Goal: Browse casually

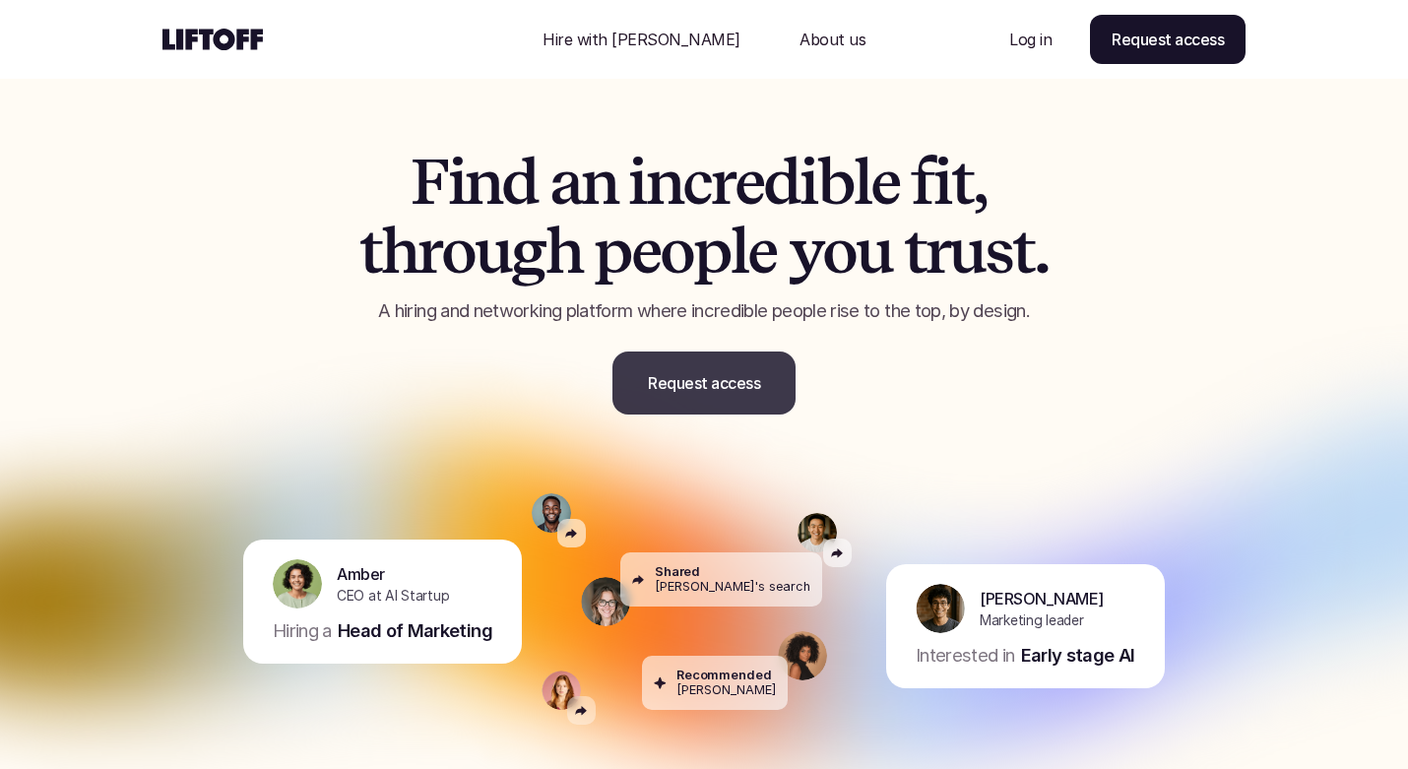
scroll to position [492, 0]
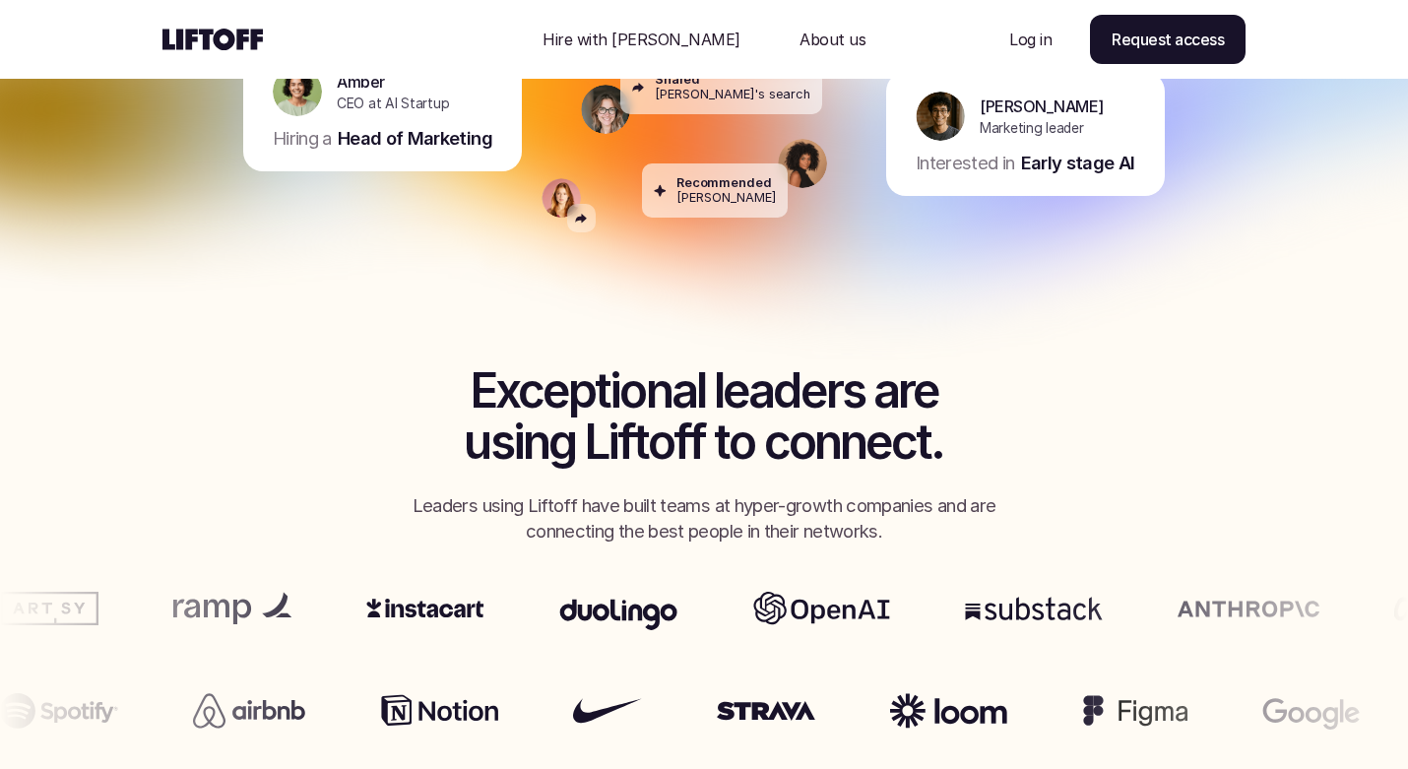
drag, startPoint x: 886, startPoint y: 526, endPoint x: 820, endPoint y: 422, distance: 122.7
click at [820, 422] on img at bounding box center [704, 99] width 1477 height 689
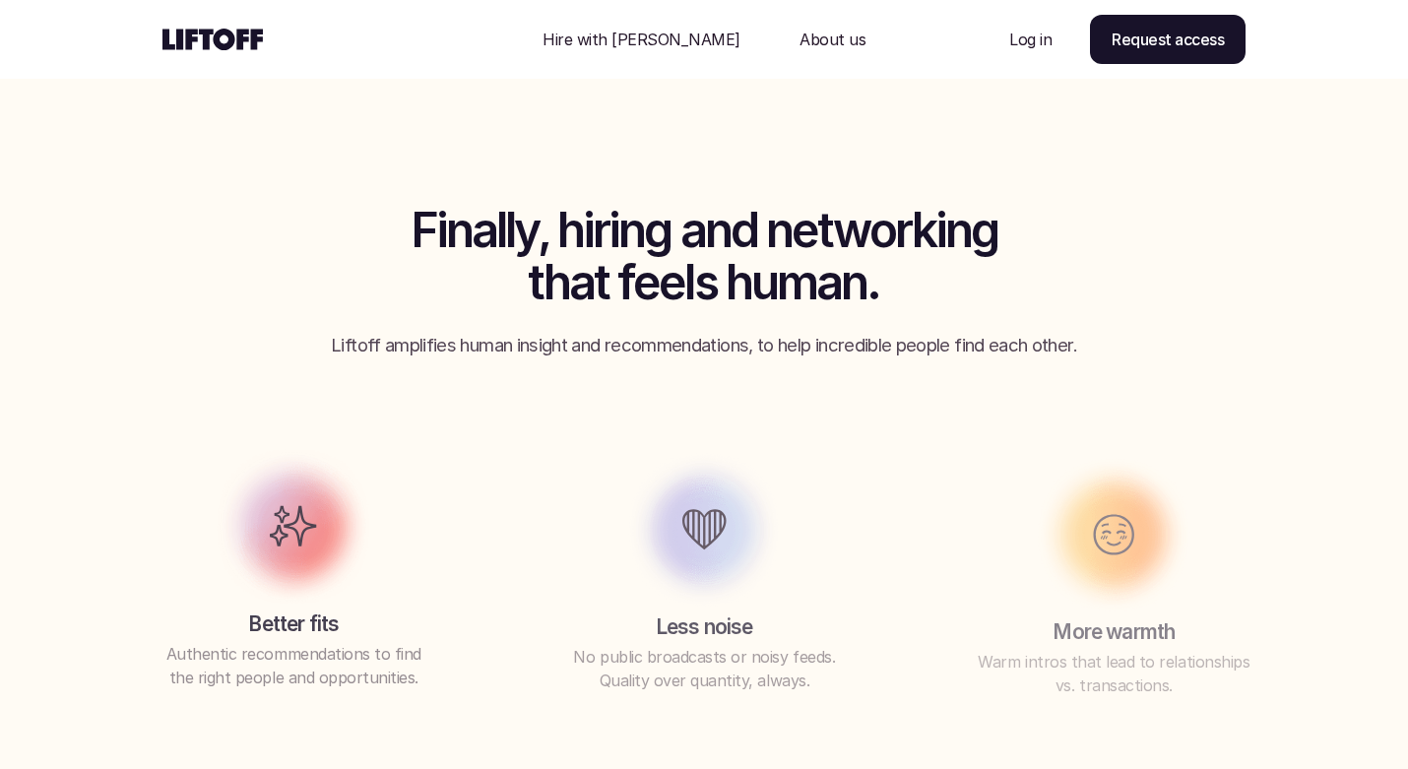
click at [823, 455] on div "Finally, hiring and networking that feels human. Liftoff amplifies human insigh…" at bounding box center [704, 444] width 1182 height 479
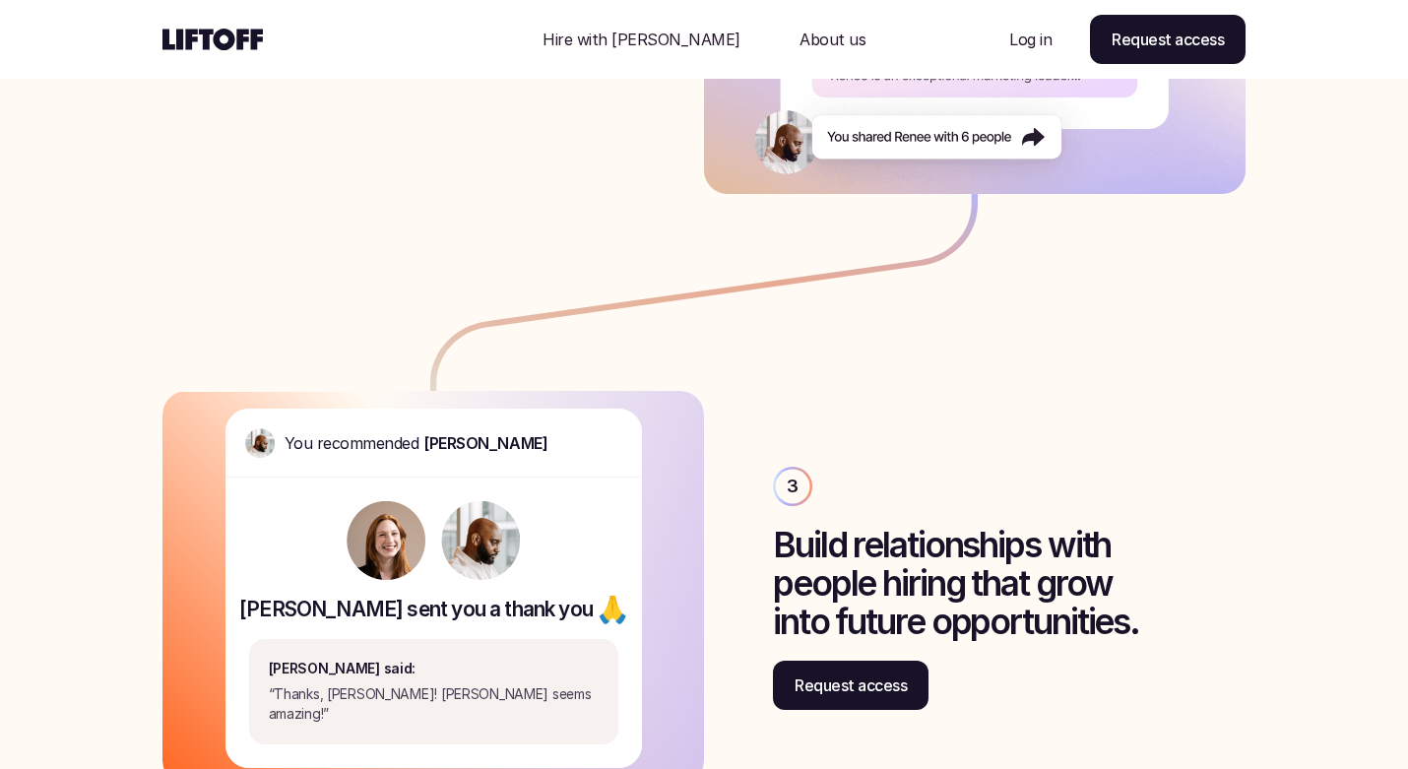
scroll to position [3971, 0]
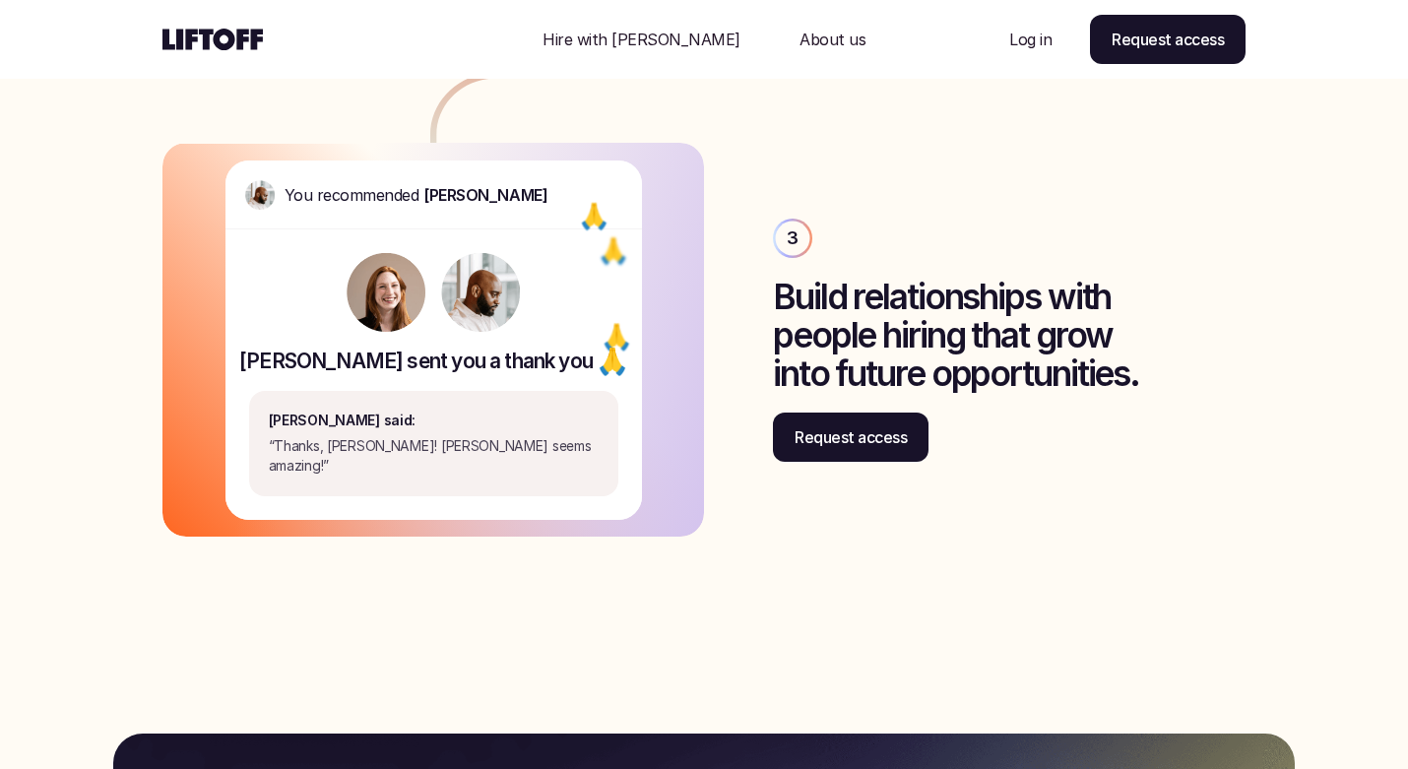
drag, startPoint x: 1021, startPoint y: 380, endPoint x: 756, endPoint y: 195, distance: 323.2
click at [758, 195] on div "You recommended [PERSON_NAME] [PERSON_NAME] sent you a thank you 🙏 🙏 🙏 🙏 🙏 🙏 [P…" at bounding box center [703, 340] width 1083 height 394
click at [756, 195] on div "You recommended [PERSON_NAME] [PERSON_NAME] sent you a thank you 🙏 🙏 🙏 🙏 🙏 🙏 [P…" at bounding box center [703, 340] width 1083 height 394
drag, startPoint x: 756, startPoint y: 195, endPoint x: 968, endPoint y: 328, distance: 250.0
click at [968, 328] on div "You recommended [PERSON_NAME] [PERSON_NAME] sent you a thank you 🙏 🙏 🙏 🙏 🙏 🙏 [P…" at bounding box center [703, 340] width 1083 height 394
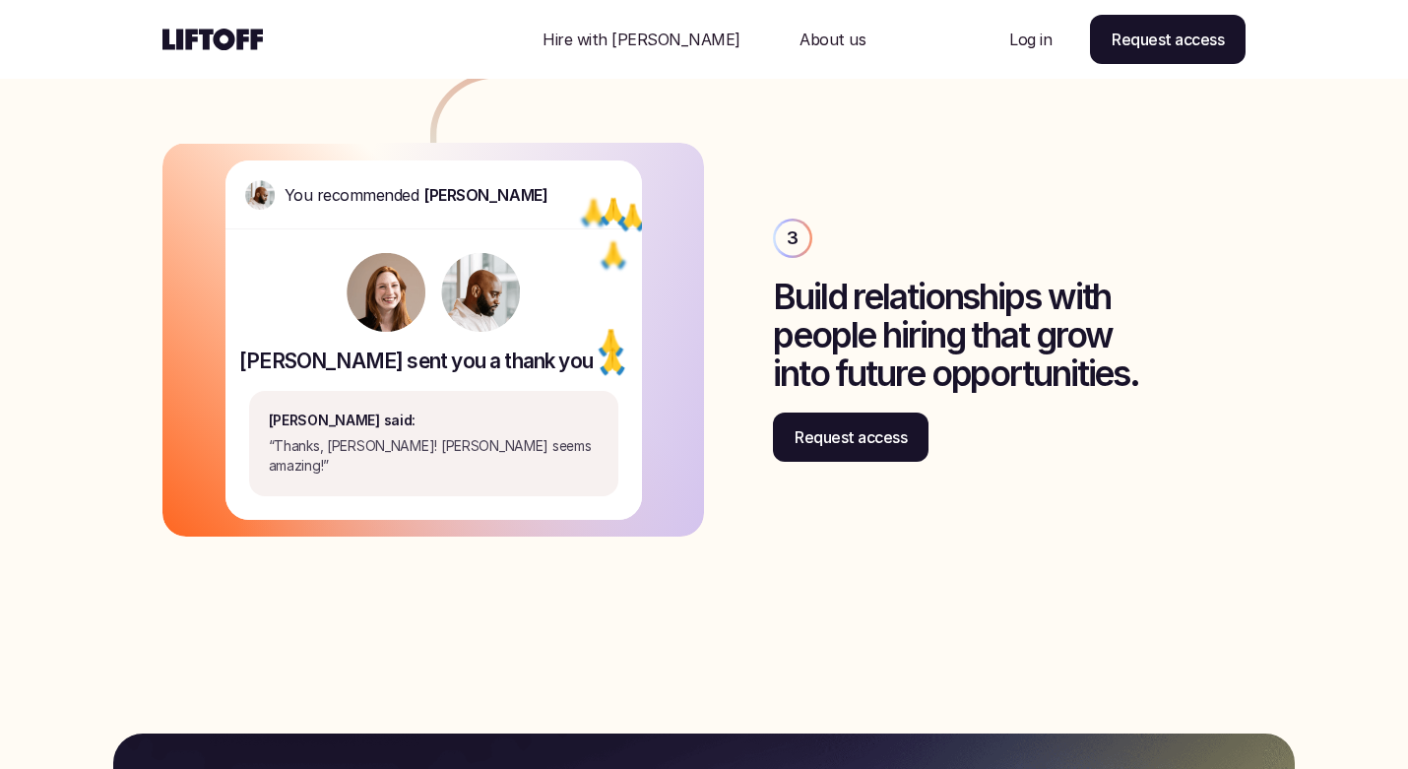
click at [968, 328] on h3 "Build relationships with people hiring that grow into future opportunities." at bounding box center [984, 335] width 423 height 114
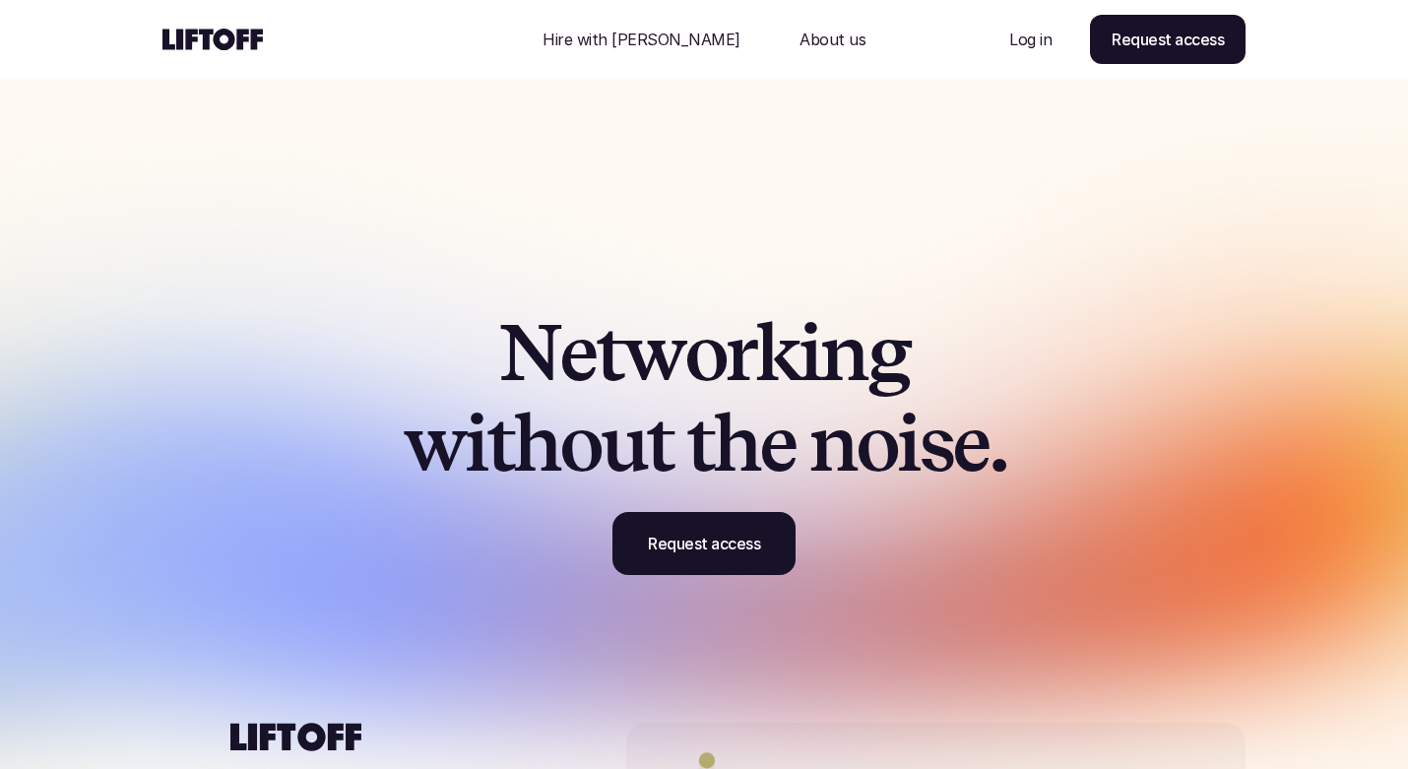
scroll to position [5978, 0]
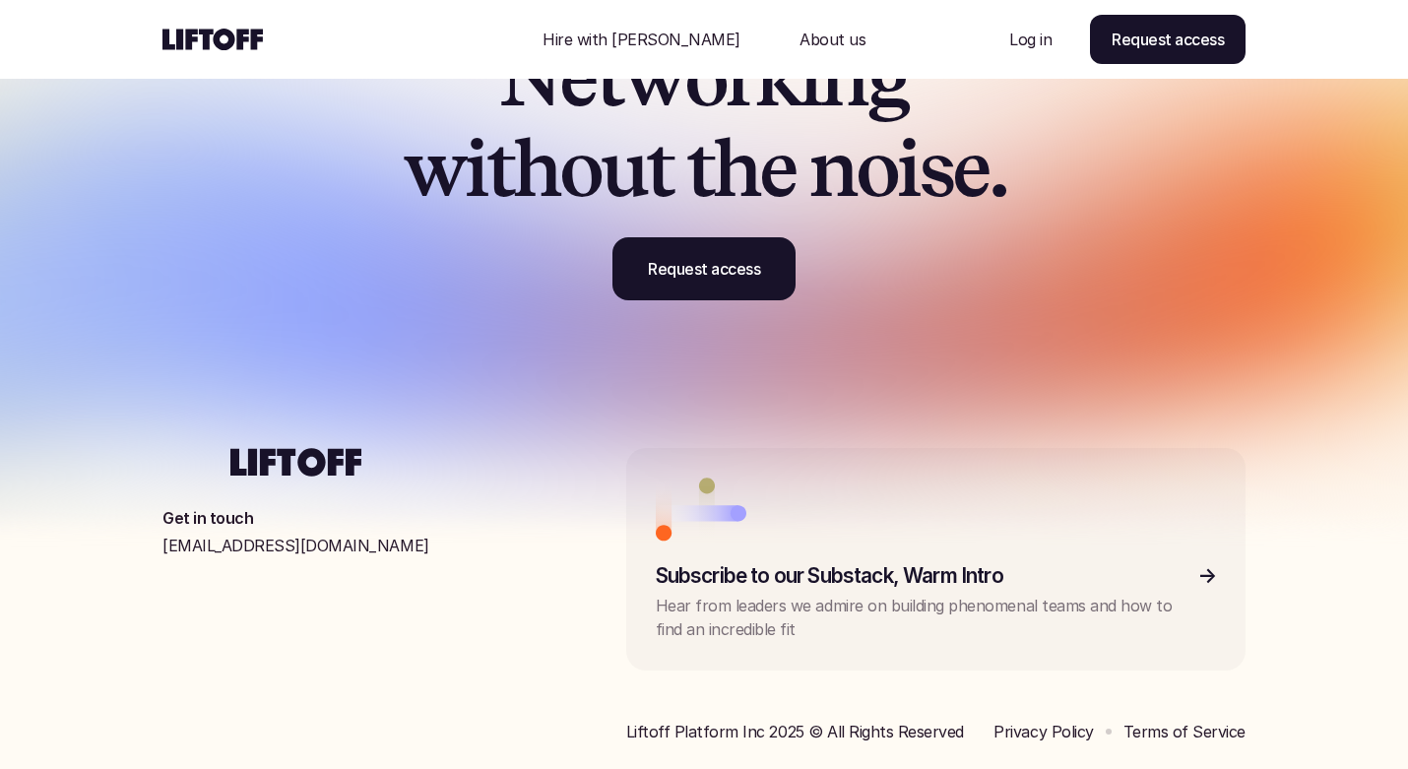
click at [1347, 439] on img at bounding box center [704, 105] width 1507 height 837
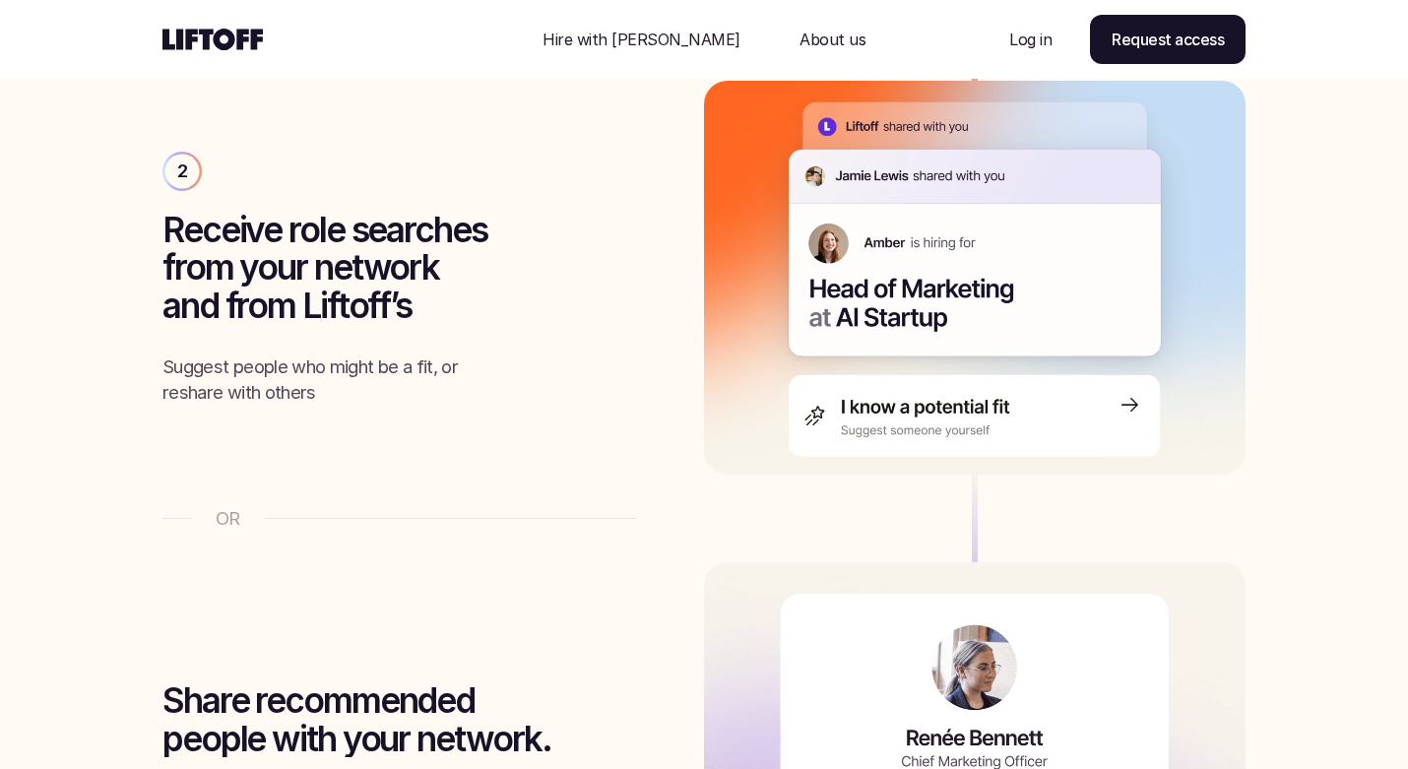
scroll to position [2708, 0]
